Goal: Information Seeking & Learning: Learn about a topic

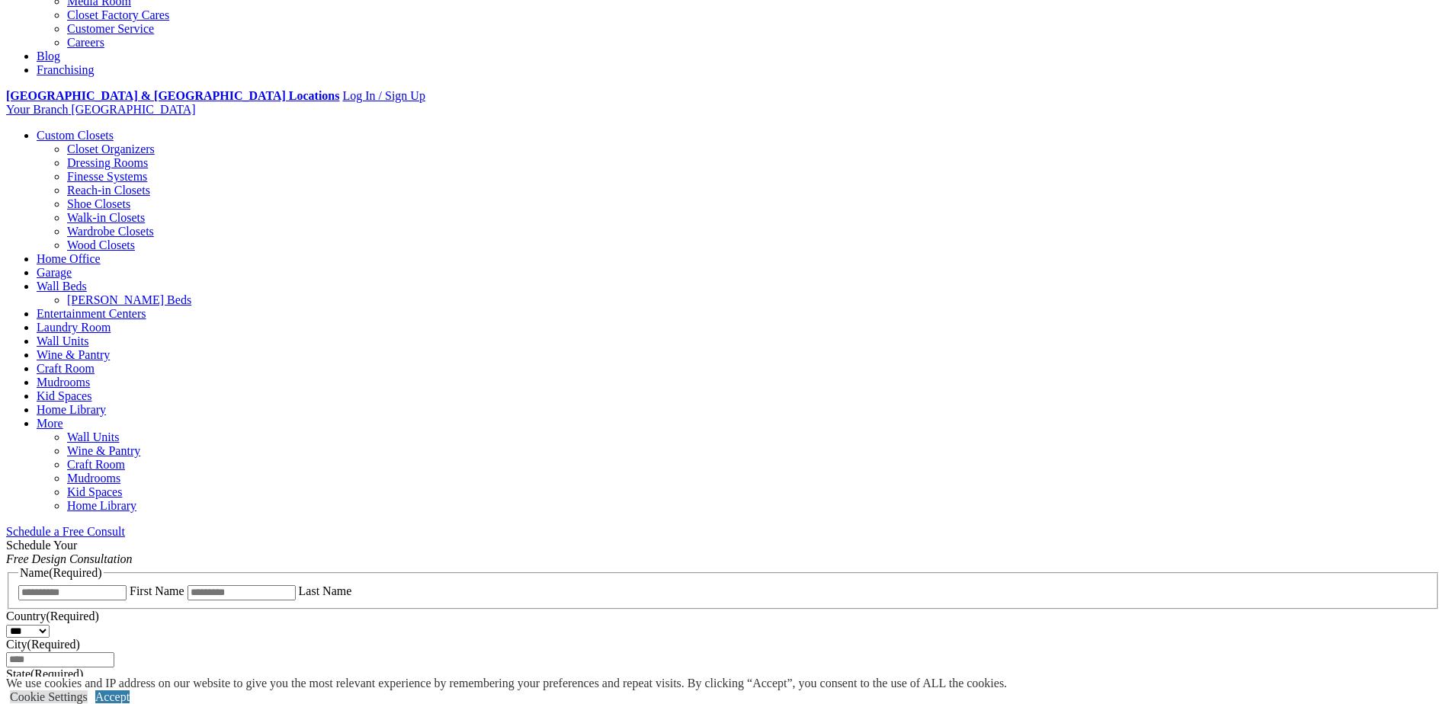
scroll to position [381, 0]
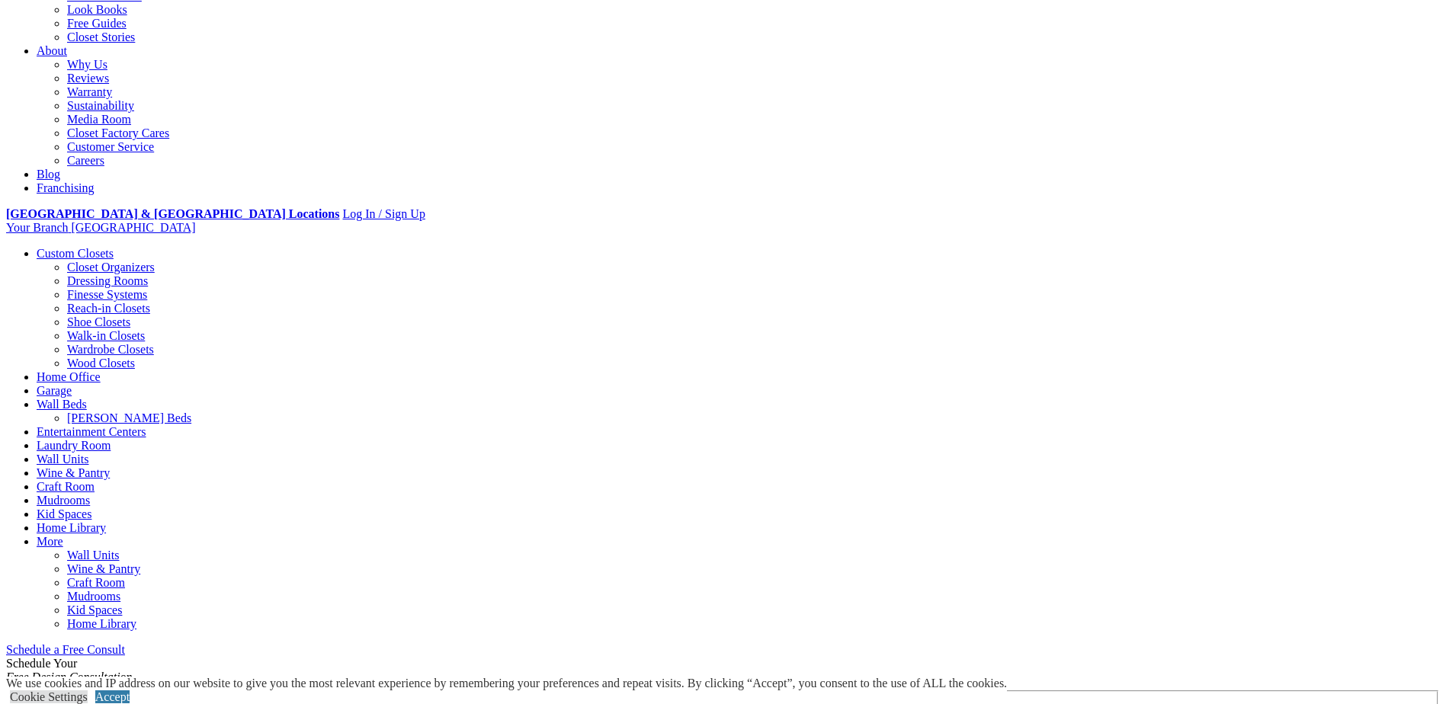
click at [101, 370] on link "Home Office" at bounding box center [69, 376] width 64 height 13
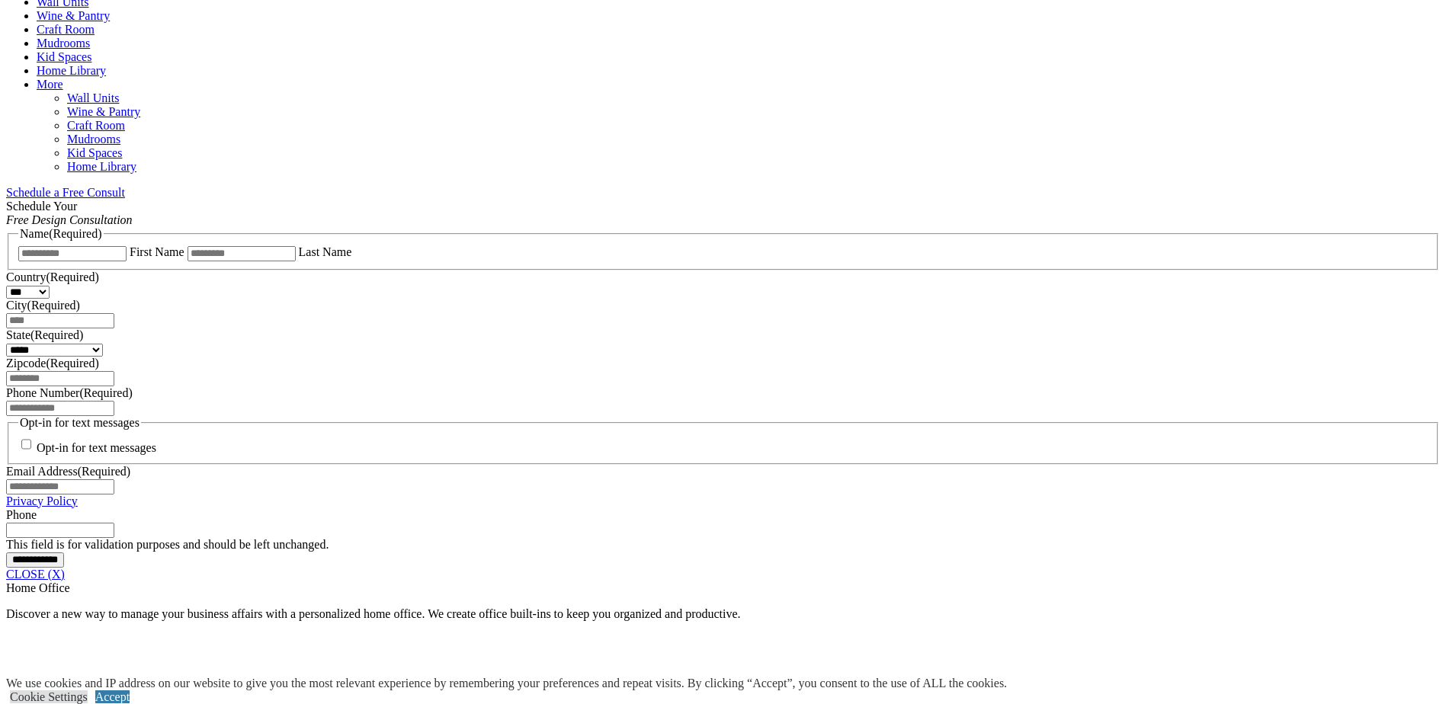
scroll to position [229, 0]
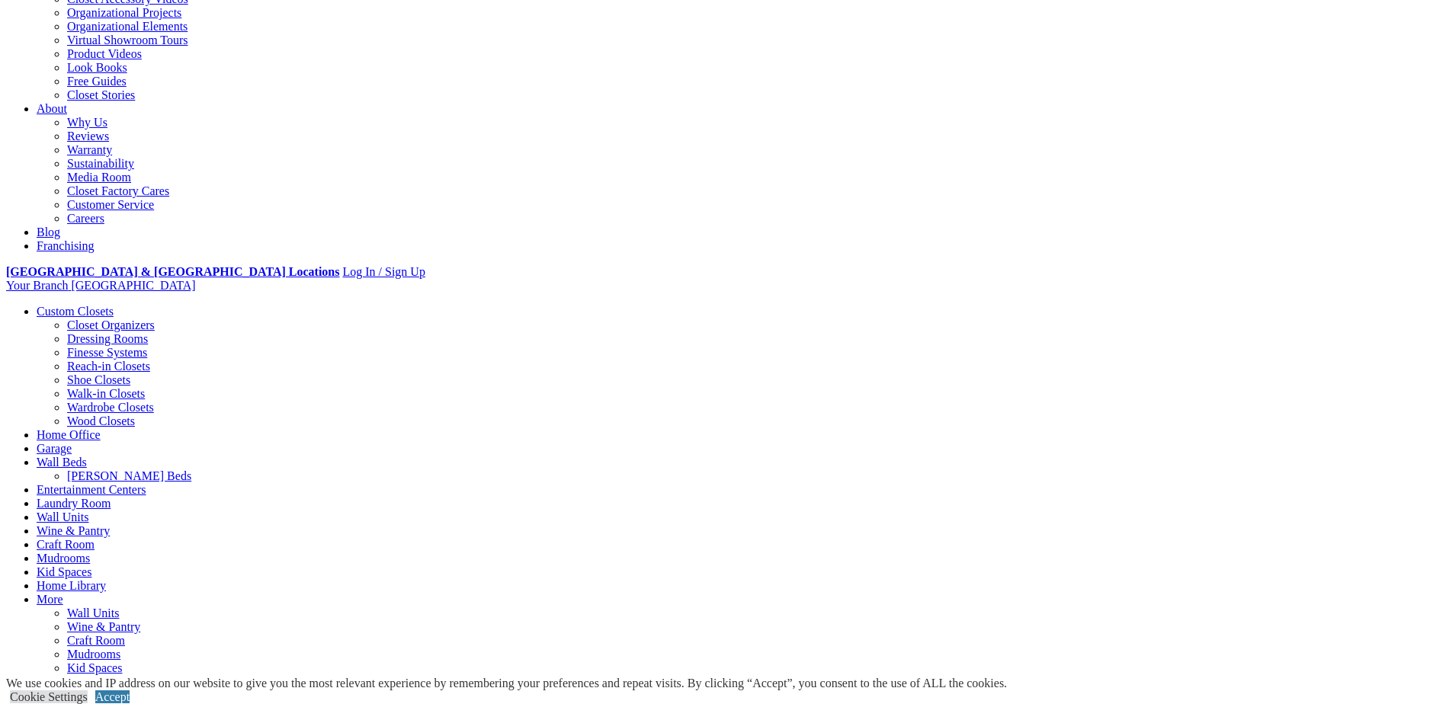
scroll to position [316, 0]
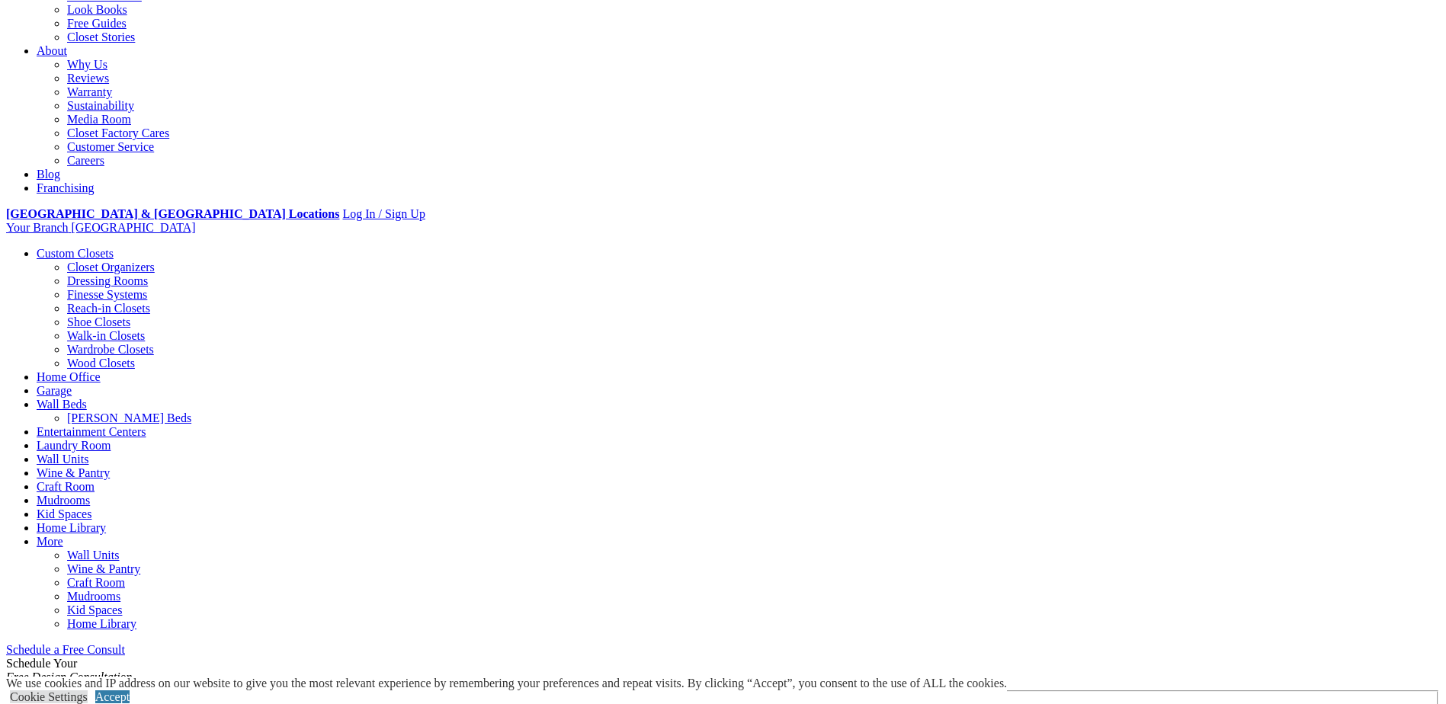
scroll to position [915, 0]
